Goal: Go to known website: Access a specific website the user already knows

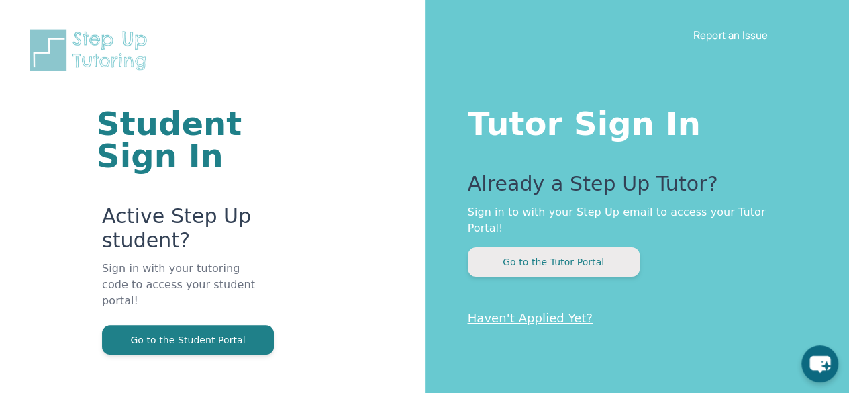
click at [535, 250] on button "Go to the Tutor Portal" at bounding box center [554, 262] width 172 height 30
click at [537, 247] on button "Go to the Tutor Portal" at bounding box center [554, 262] width 172 height 30
